Goal: Information Seeking & Learning: Compare options

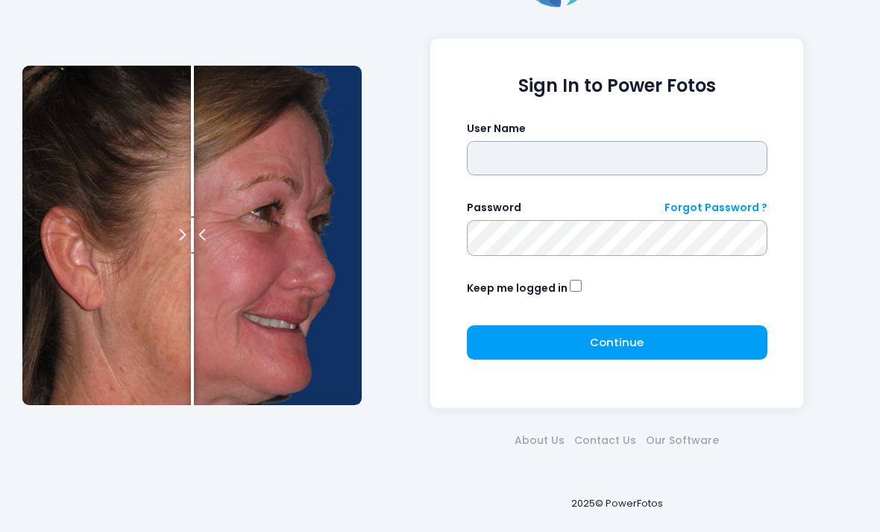
scroll to position [65, 0]
click at [635, 154] on input "text" at bounding box center [617, 158] width 301 height 34
type input "*******"
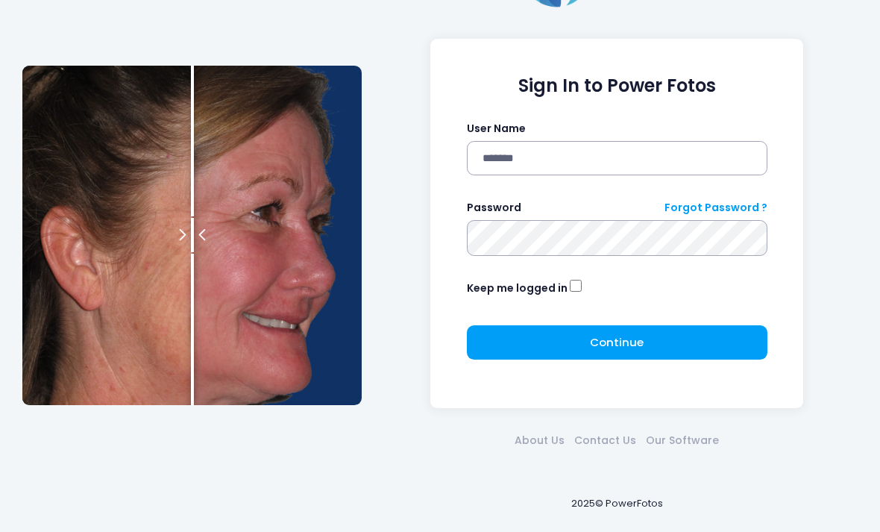
click button "submit" at bounding box center [0, 0] width 0 height 0
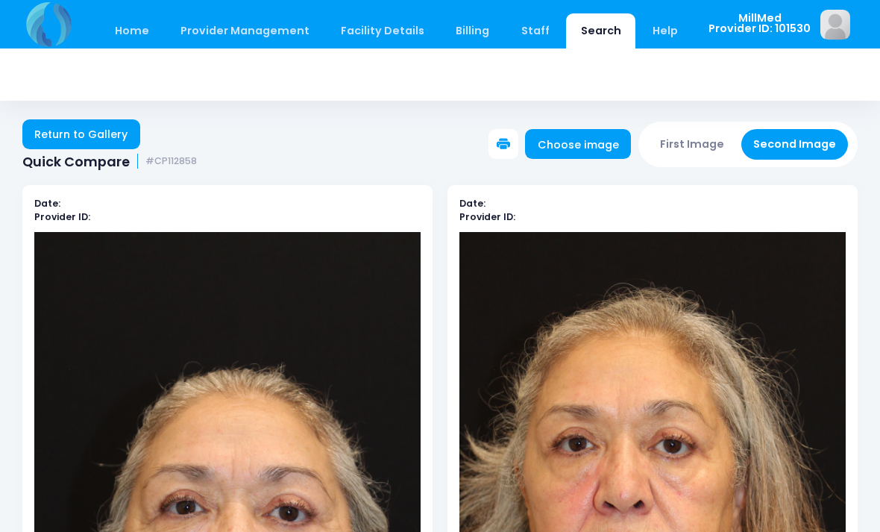
click at [132, 34] on link "Home" at bounding box center [131, 30] width 63 height 35
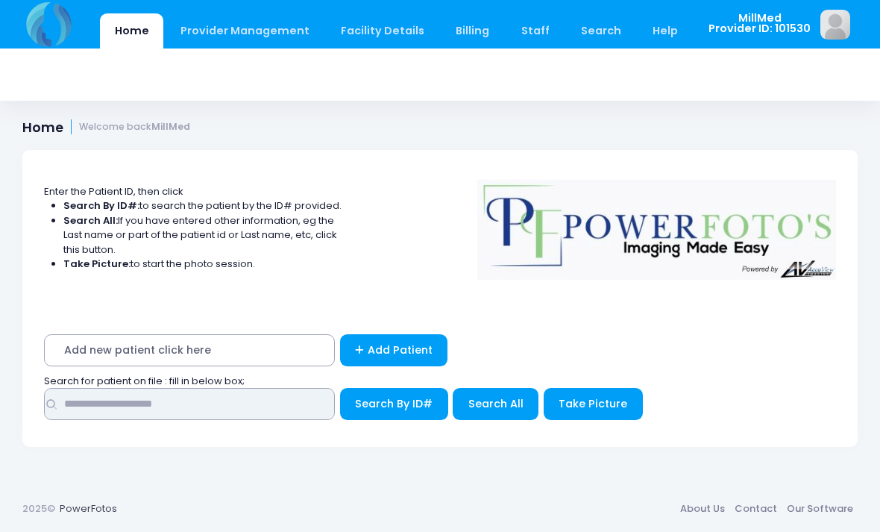
click at [227, 401] on input "text" at bounding box center [189, 404] width 291 height 32
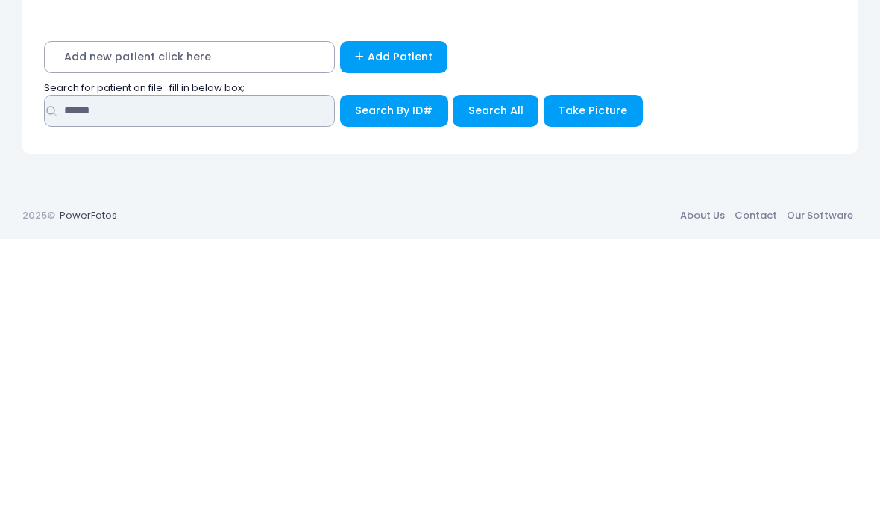
type input "******"
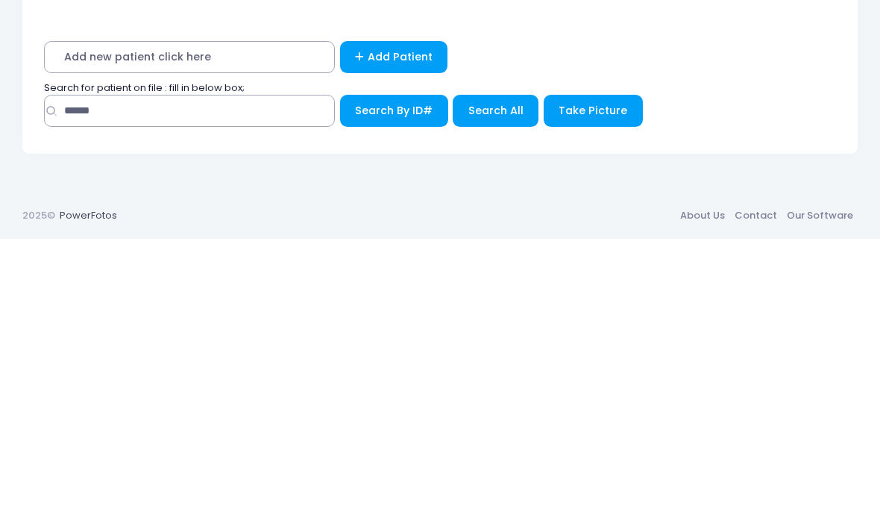
click at [502, 396] on span "Search All" at bounding box center [495, 403] width 55 height 15
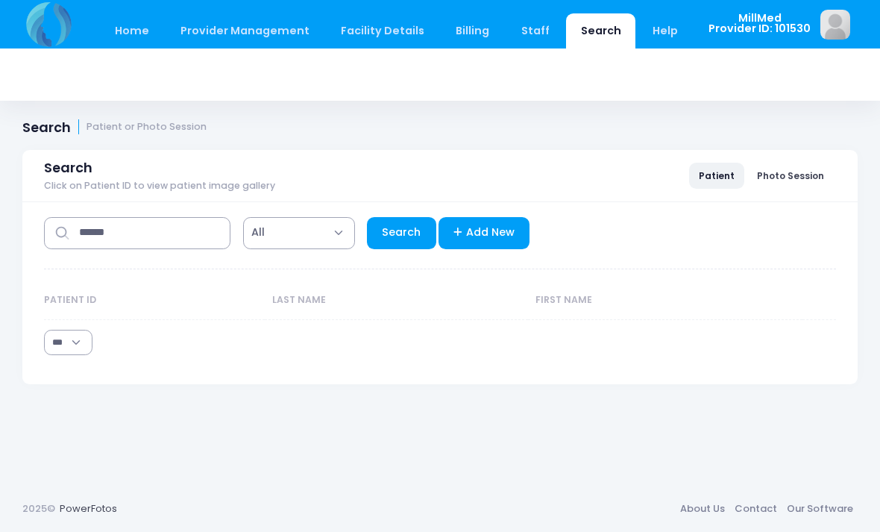
select select "***"
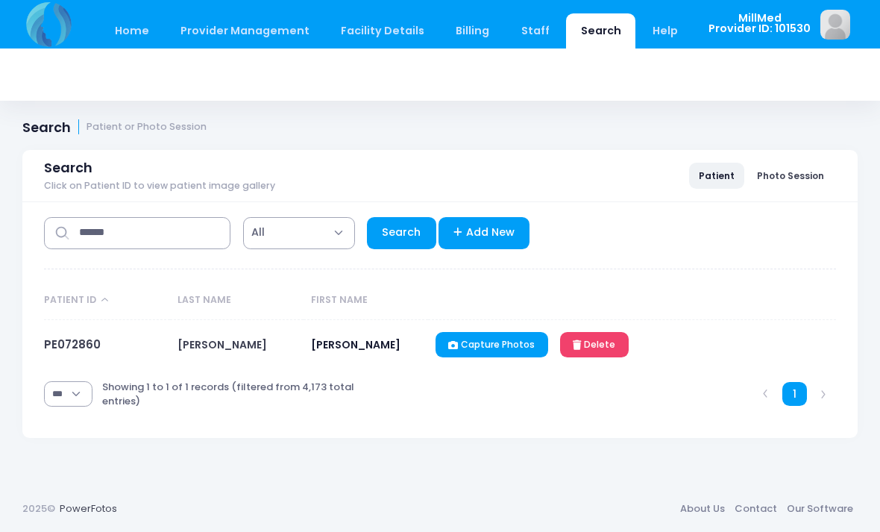
click at [85, 362] on td "PE072860" at bounding box center [107, 345] width 126 height 50
click at [77, 348] on link "PE072860" at bounding box center [72, 344] width 57 height 16
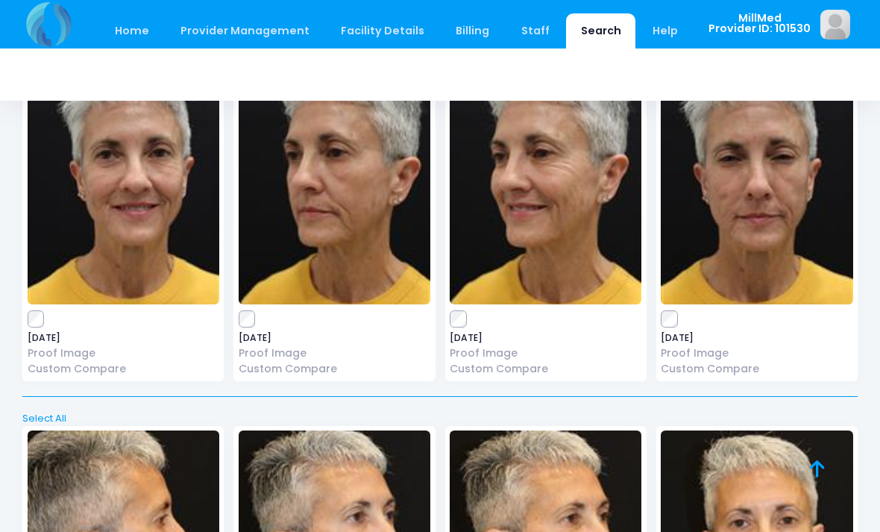
scroll to position [435, 0]
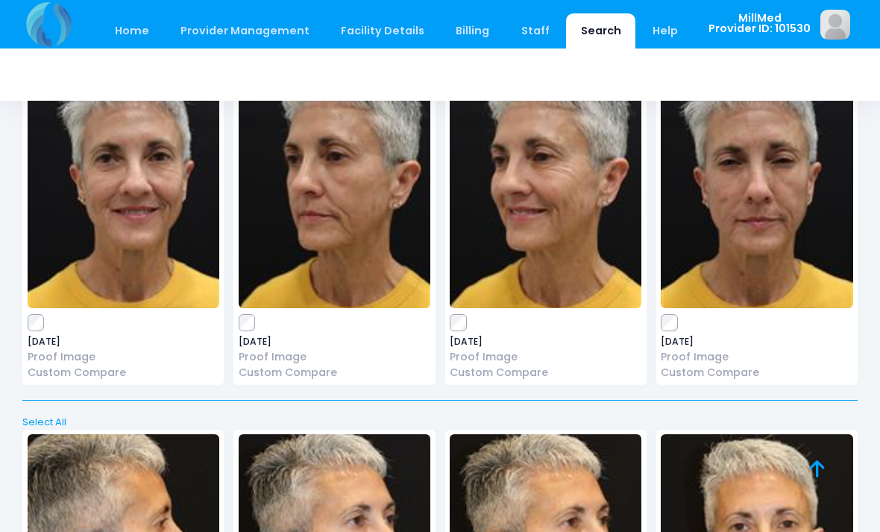
click at [769, 202] on img at bounding box center [757, 196] width 192 height 224
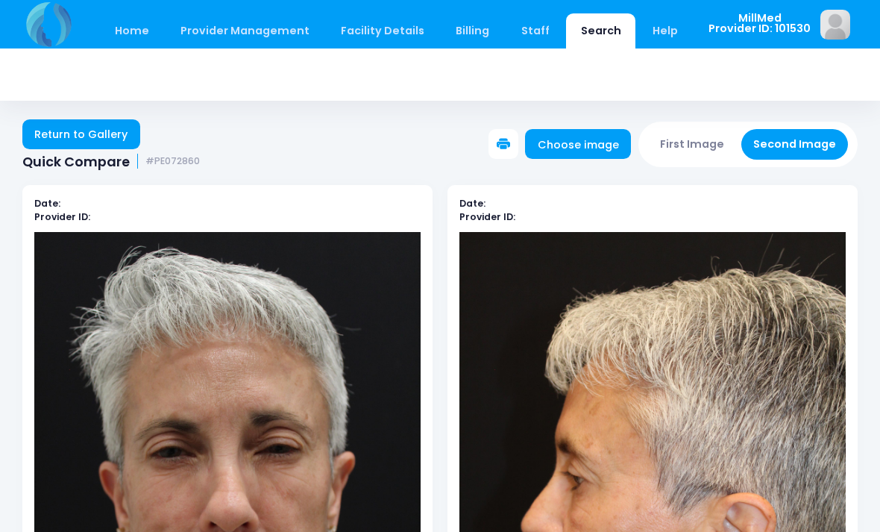
click at [90, 130] on link "Return to Gallery" at bounding box center [81, 134] width 118 height 30
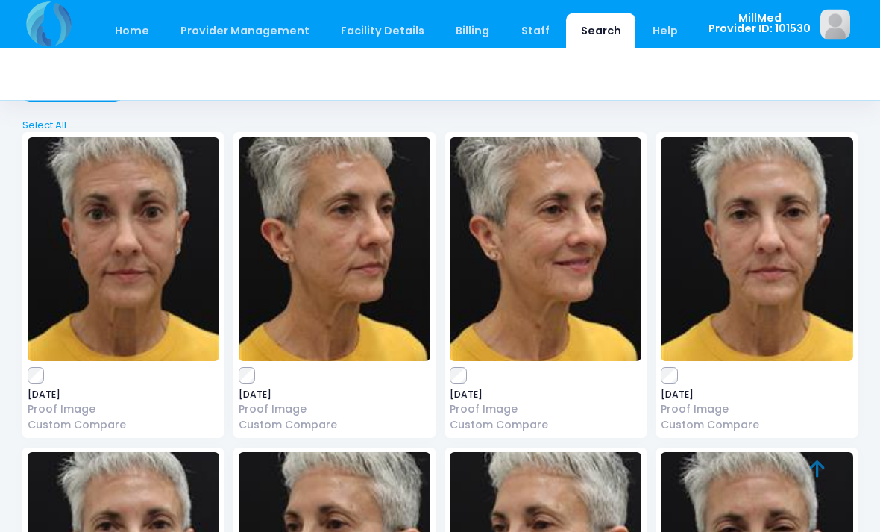
scroll to position [70, 0]
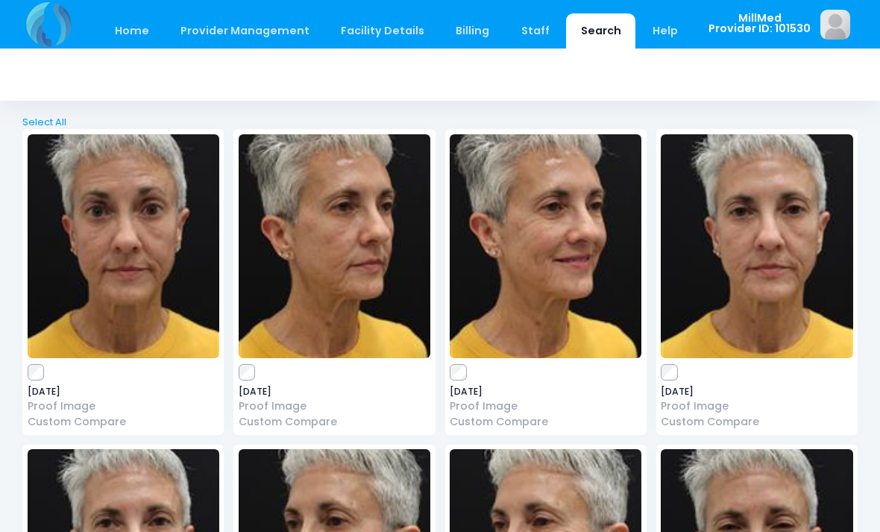
click at [741, 424] on link "Custom Compare" at bounding box center [757, 422] width 192 height 16
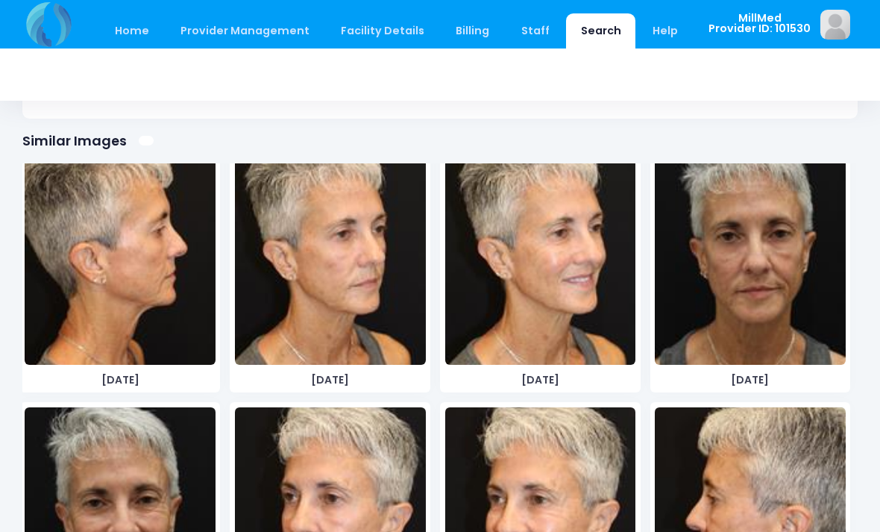
scroll to position [3238, 0]
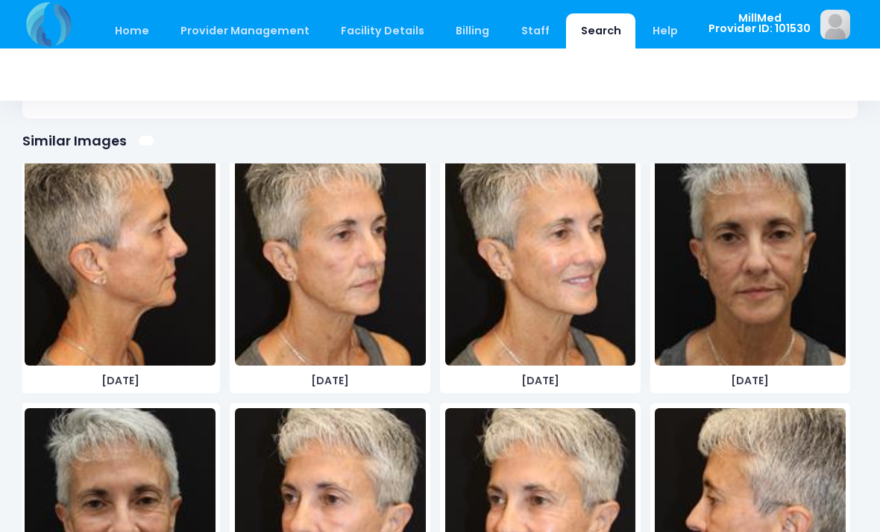
click at [788, 280] on img at bounding box center [750, 254] width 191 height 224
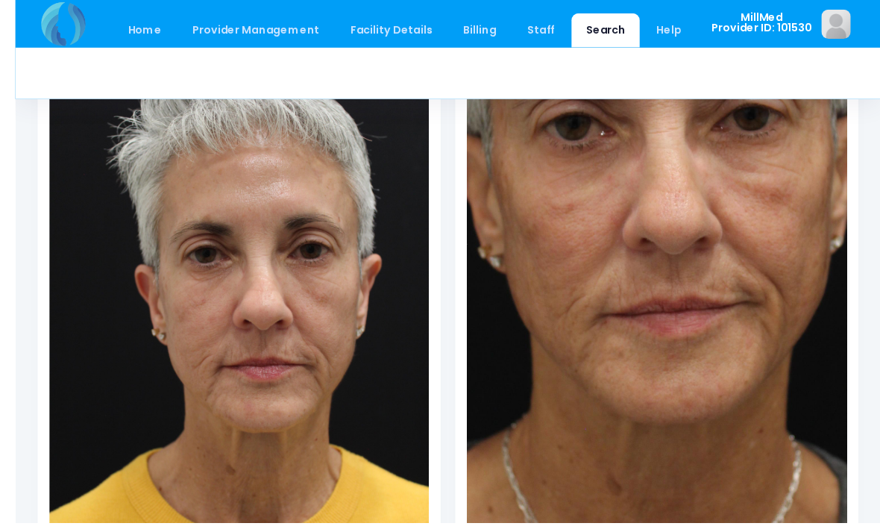
scroll to position [218, 0]
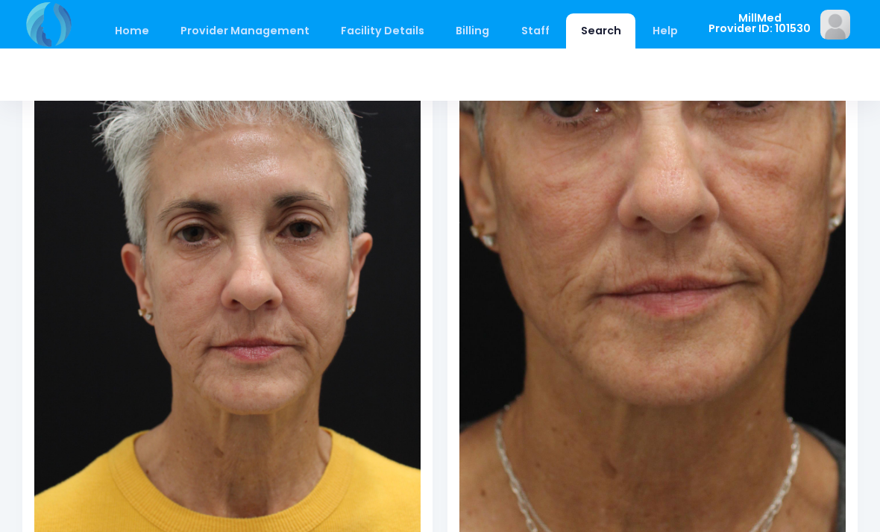
click at [236, 354] on img at bounding box center [227, 303] width 386 height 579
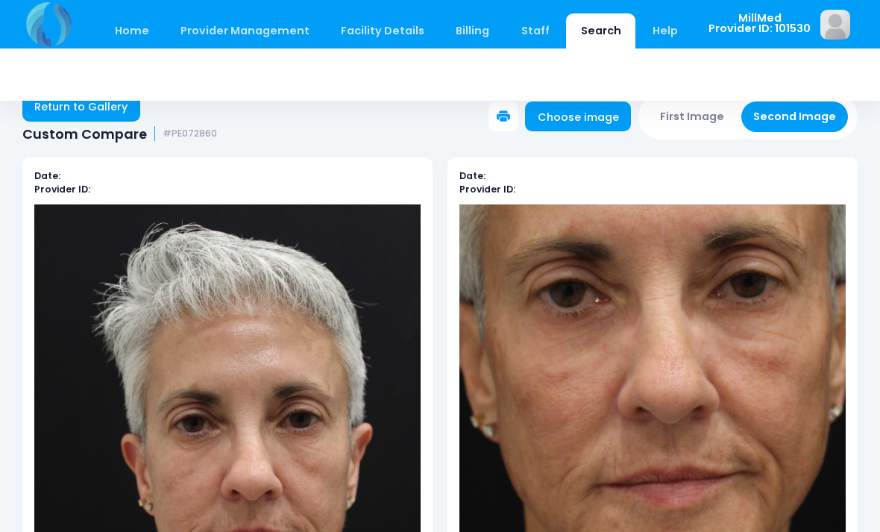
scroll to position [0, 0]
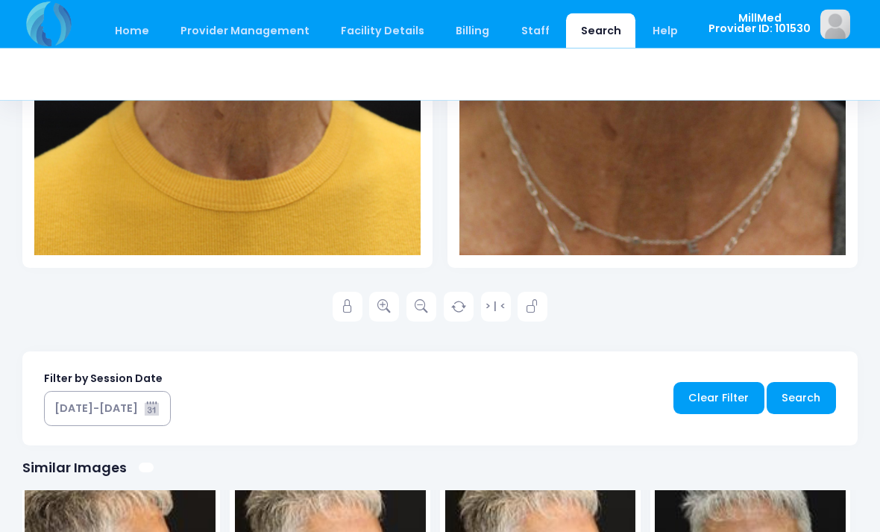
click at [358, 303] on link at bounding box center [348, 307] width 30 height 30
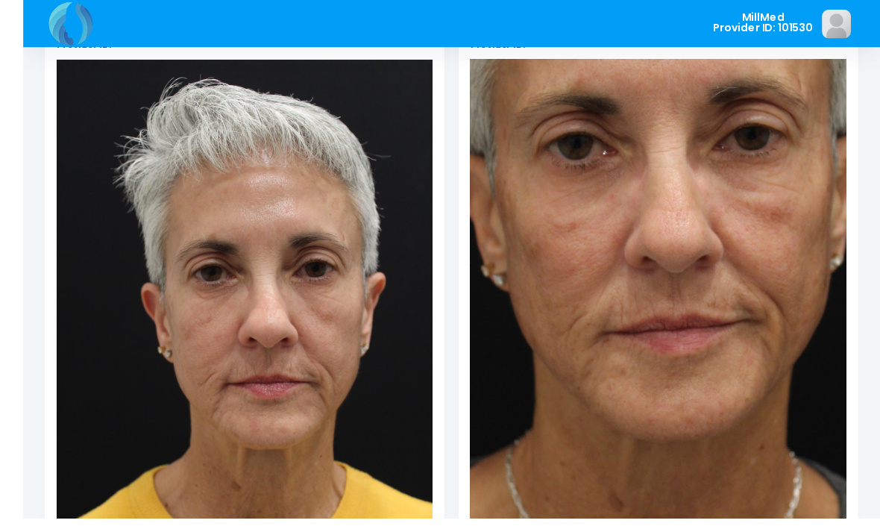
scroll to position [211, 0]
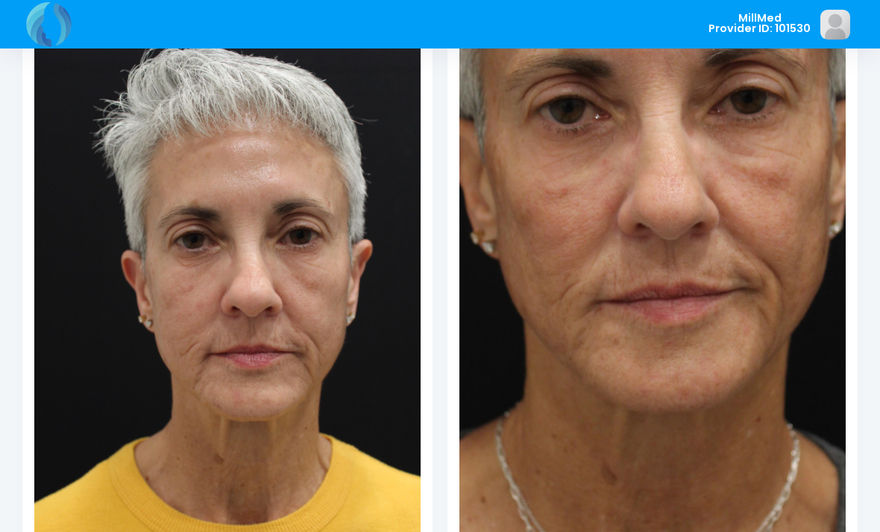
click at [276, 239] on img at bounding box center [227, 310] width 386 height 579
click at [236, 321] on img at bounding box center [227, 310] width 386 height 579
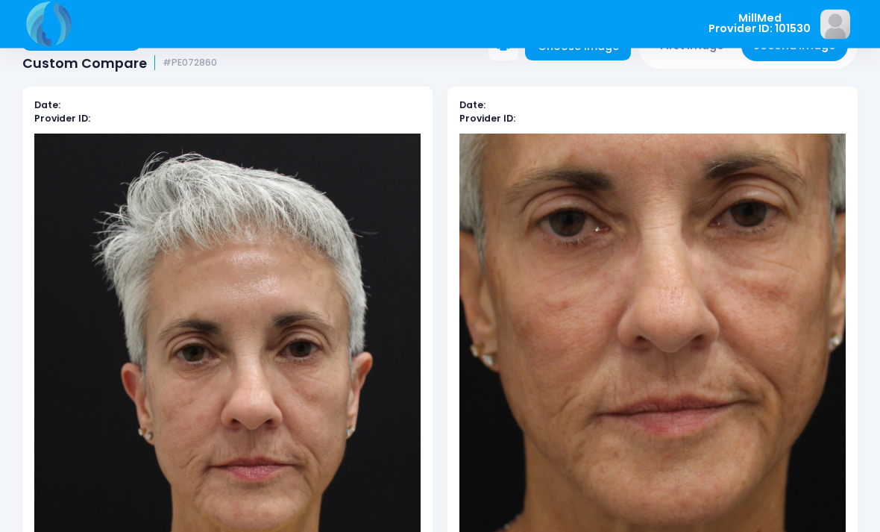
click at [307, 218] on img at bounding box center [227, 423] width 386 height 579
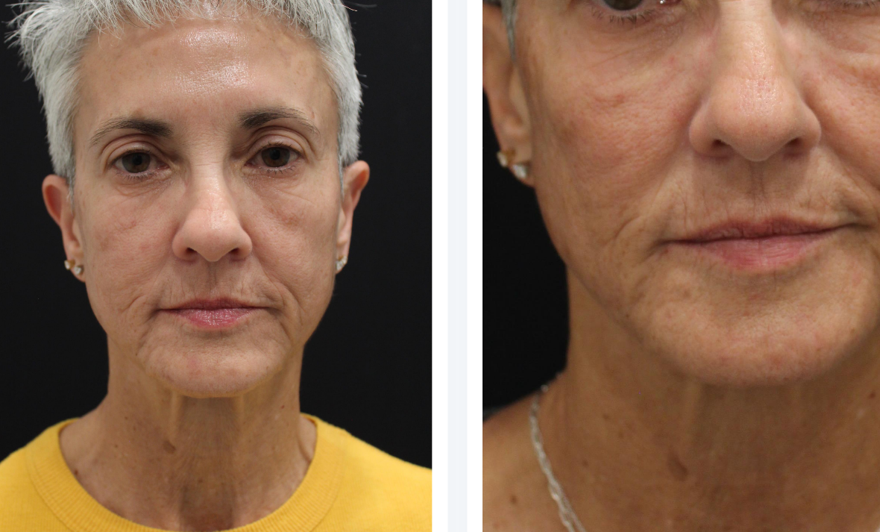
scroll to position [253, 0]
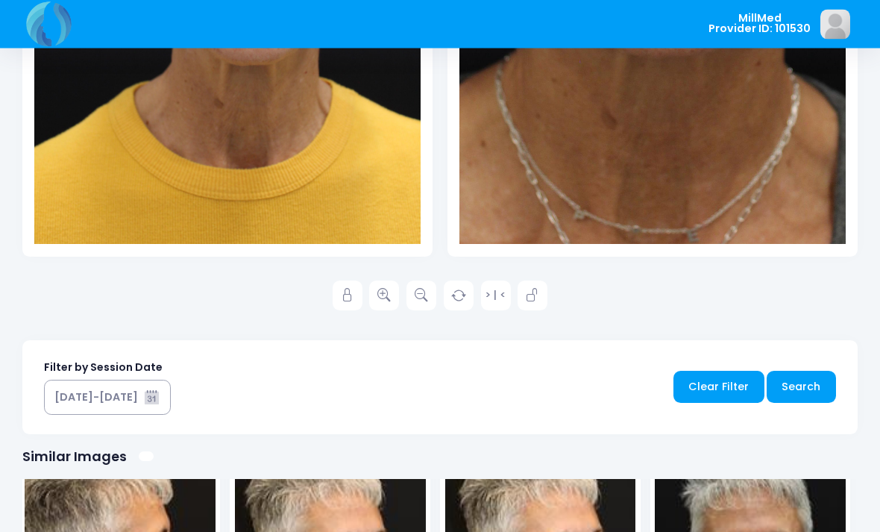
click at [350, 298] on icon at bounding box center [347, 295] width 13 height 13
click at [386, 295] on icon at bounding box center [383, 295] width 13 height 13
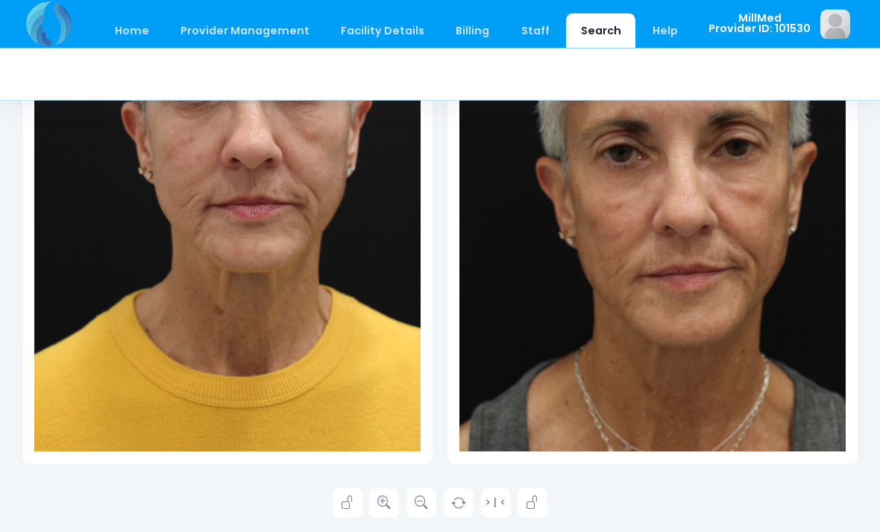
scroll to position [368, 0]
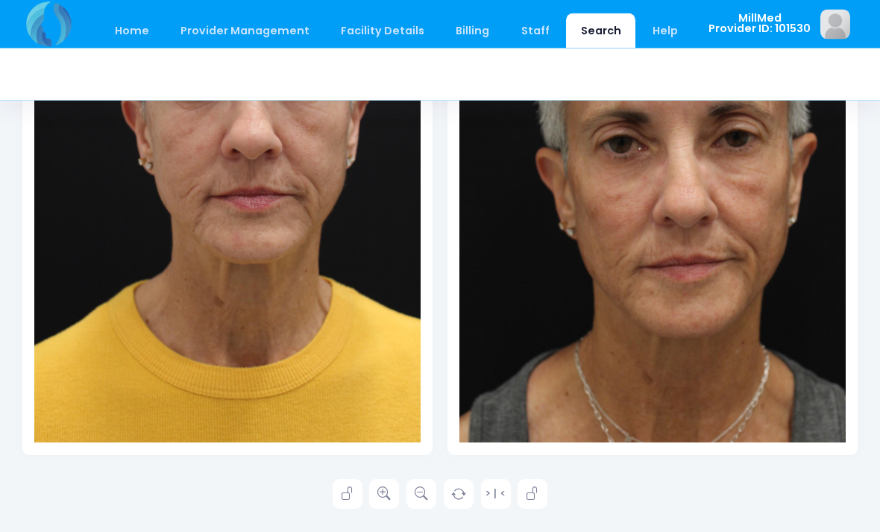
click at [383, 494] on icon at bounding box center [383, 494] width 13 height 13
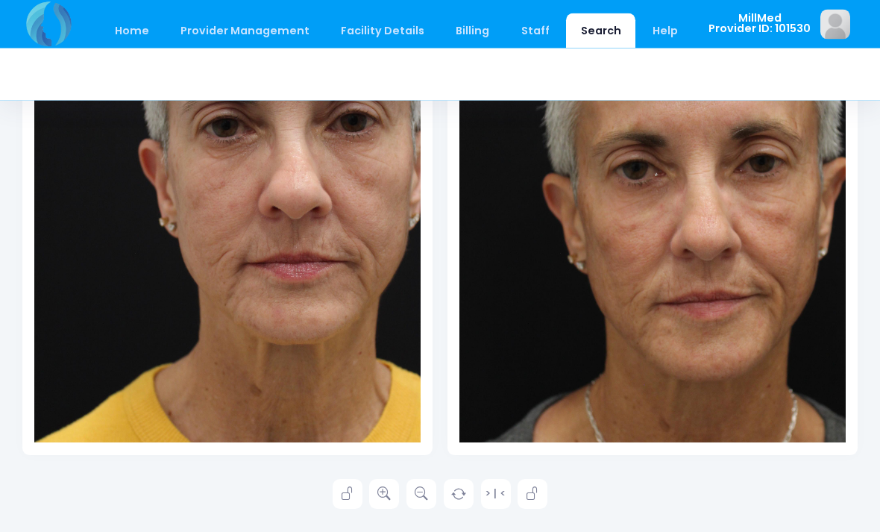
scroll to position [368, 0]
click at [383, 495] on icon at bounding box center [383, 493] width 13 height 13
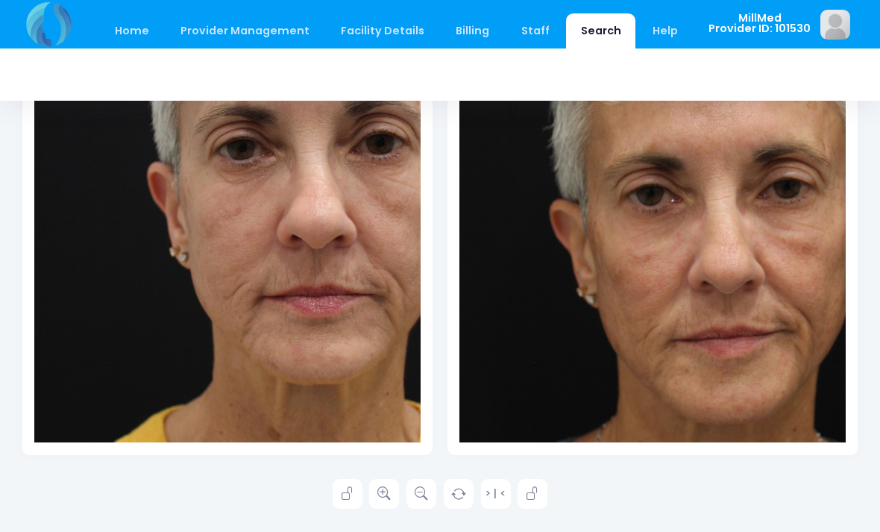
click at [532, 493] on icon at bounding box center [532, 493] width 13 height 13
click at [393, 495] on link at bounding box center [384, 494] width 30 height 30
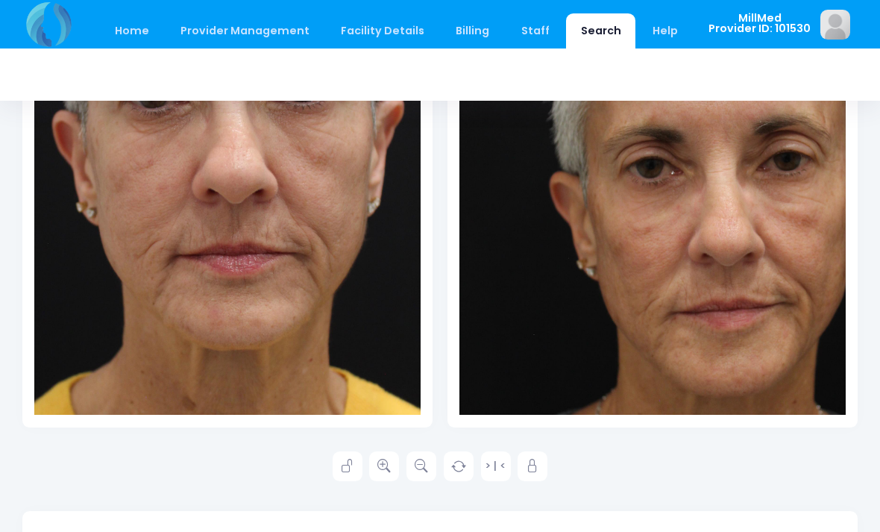
scroll to position [389, 0]
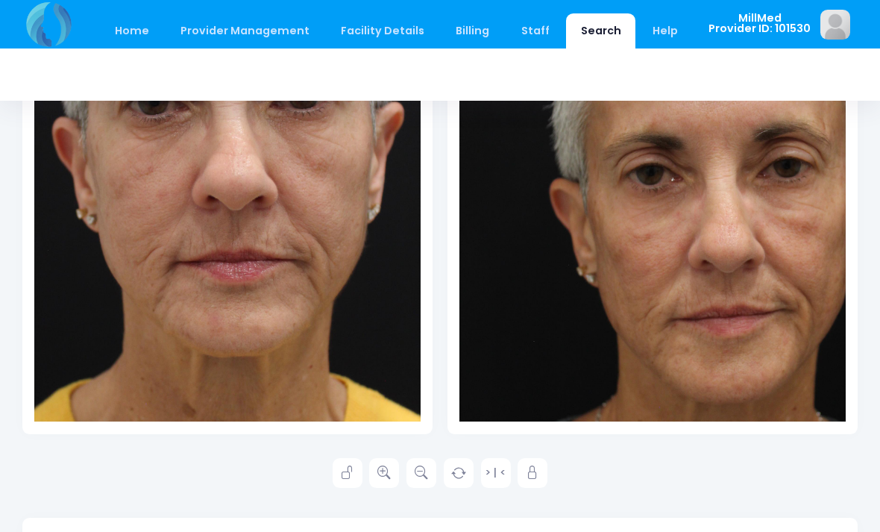
click at [347, 472] on icon at bounding box center [347, 472] width 13 height 13
click at [527, 480] on link at bounding box center [533, 473] width 30 height 30
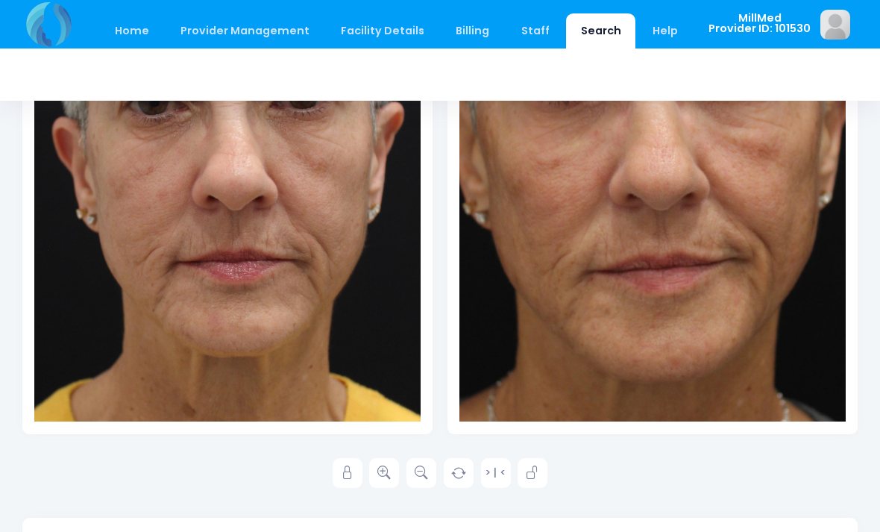
click at [346, 480] on link at bounding box center [348, 473] width 30 height 30
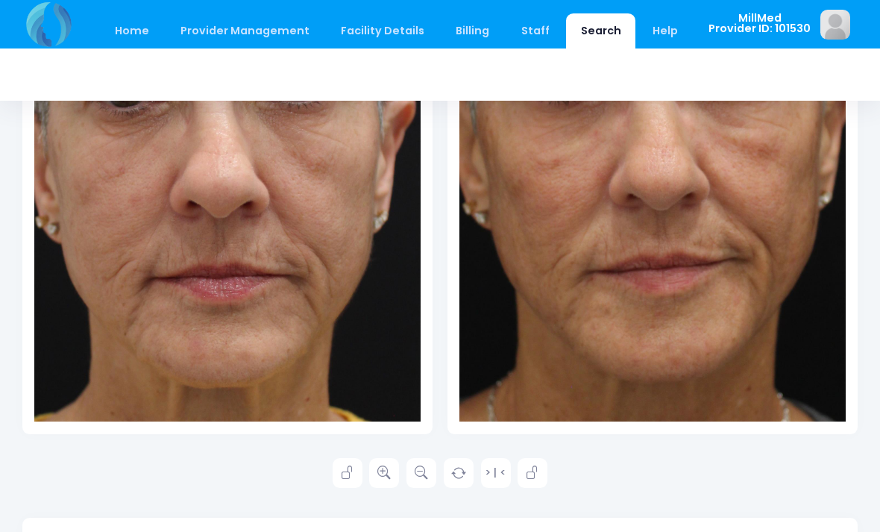
click at [351, 471] on icon at bounding box center [347, 472] width 13 height 13
click at [533, 478] on icon at bounding box center [532, 472] width 13 height 13
